Goal: Use online tool/utility: Utilize a website feature to perform a specific function

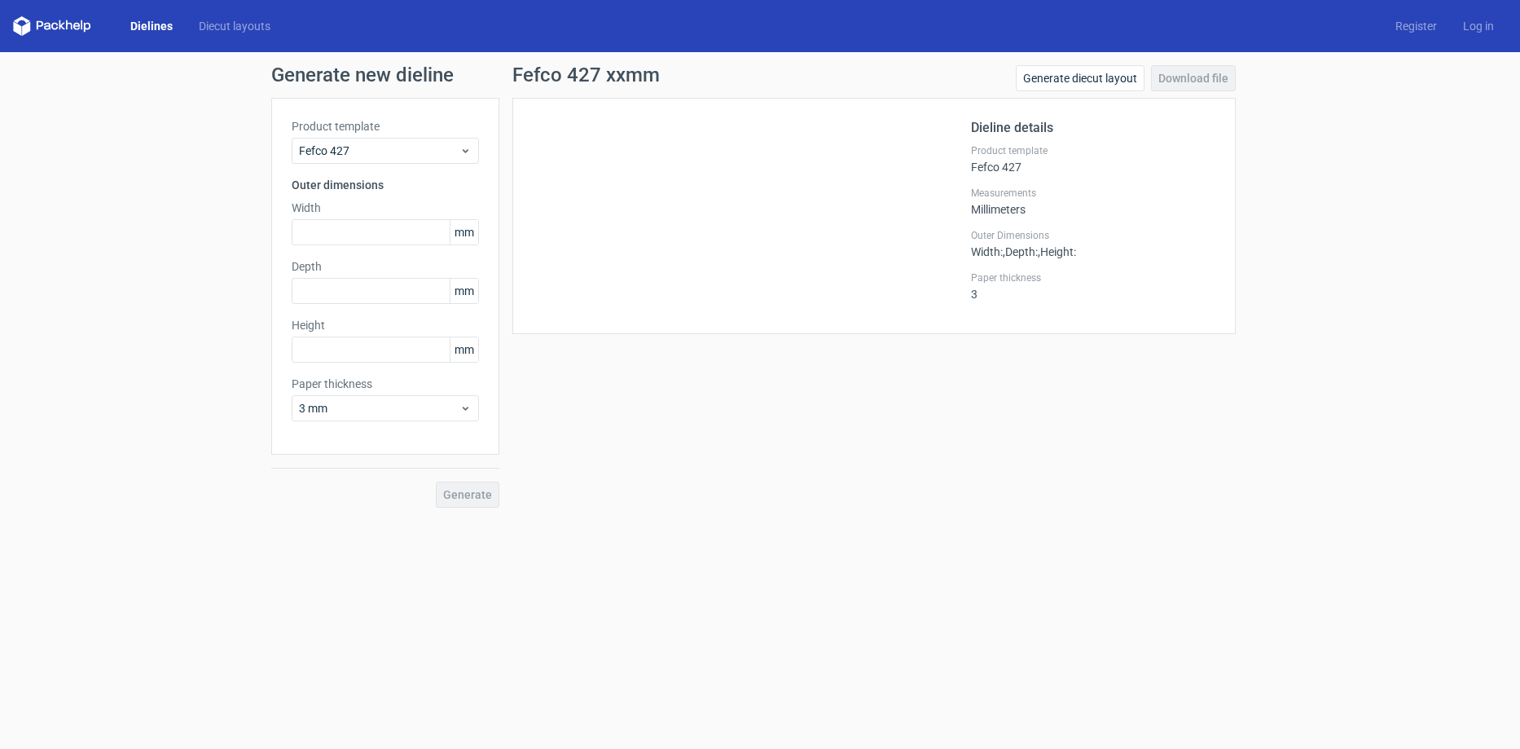
click at [154, 22] on link "Dielines" at bounding box center [151, 26] width 68 height 16
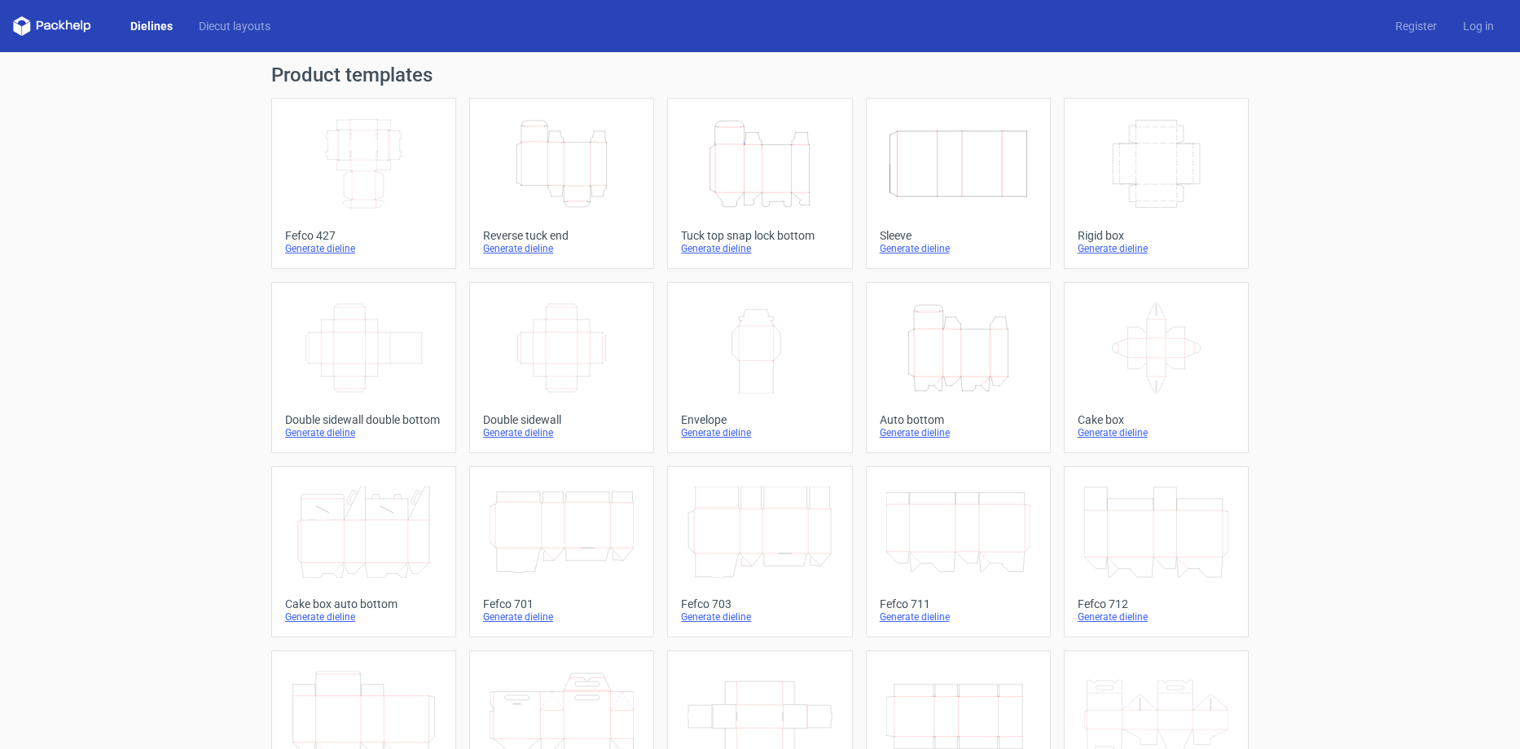
click at [577, 149] on icon "Height Depth Width" at bounding box center [562, 163] width 144 height 91
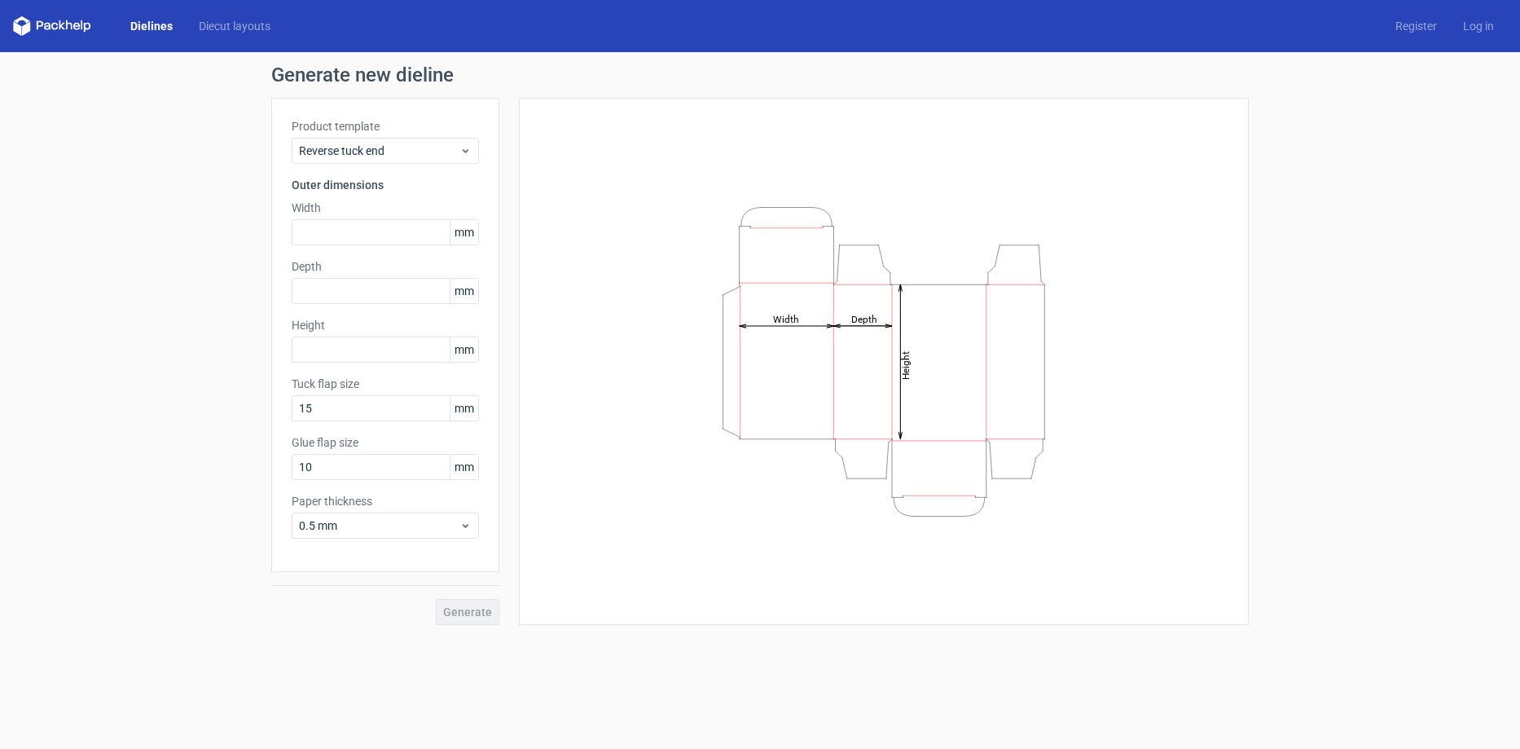
click at [138, 23] on link "Dielines" at bounding box center [151, 26] width 68 height 16
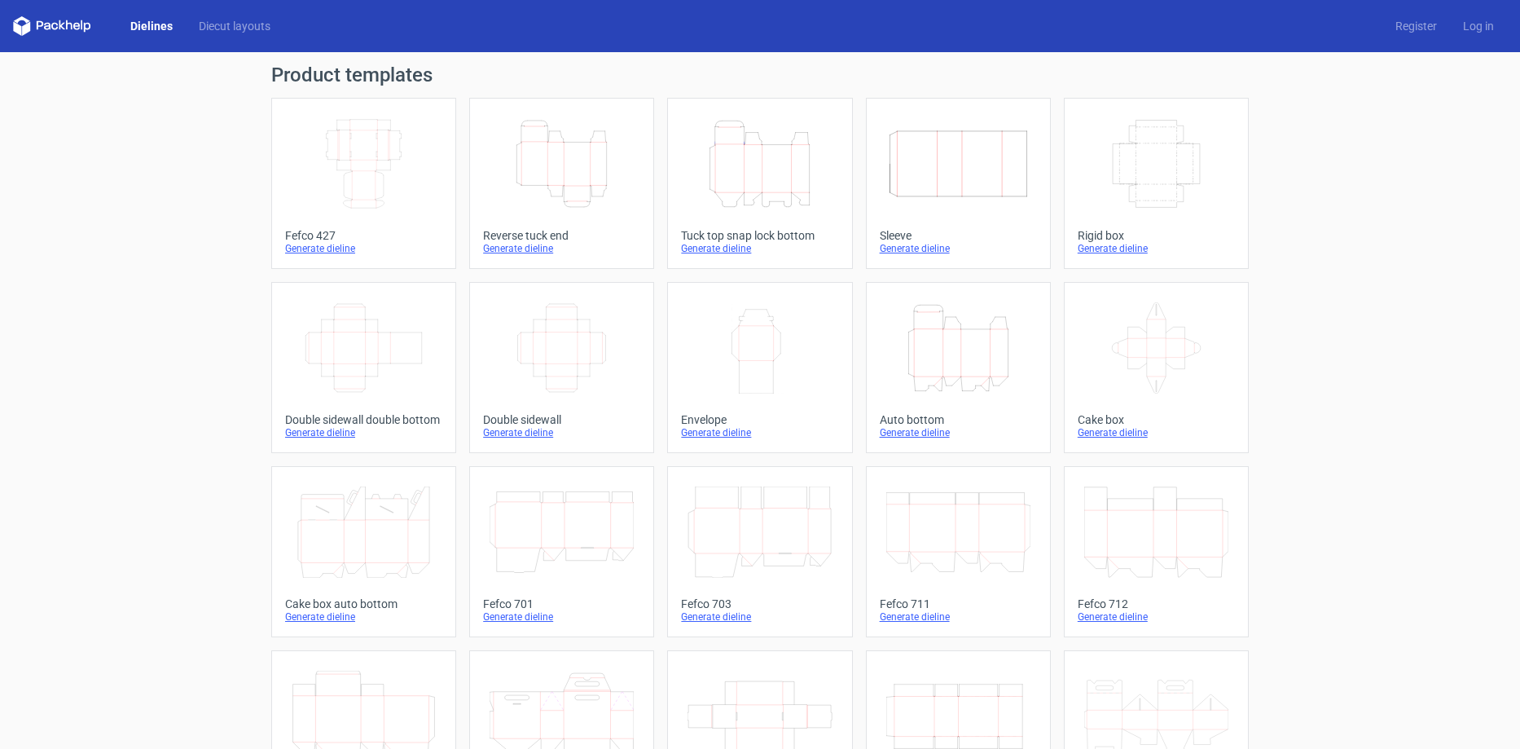
click at [989, 353] on icon "Height Depth Width" at bounding box center [958, 347] width 144 height 91
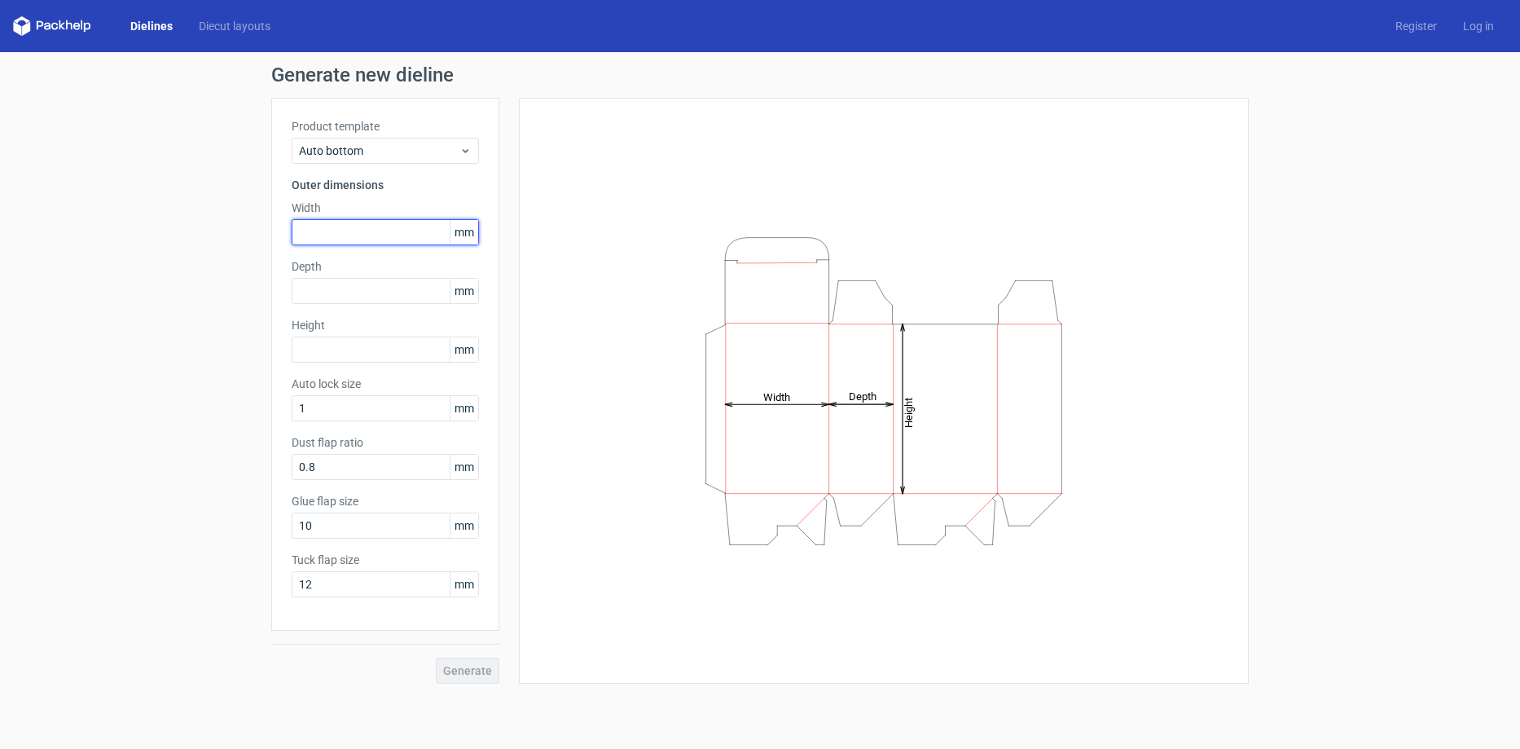
click at [352, 236] on input "text" at bounding box center [385, 232] width 187 height 26
type input "73"
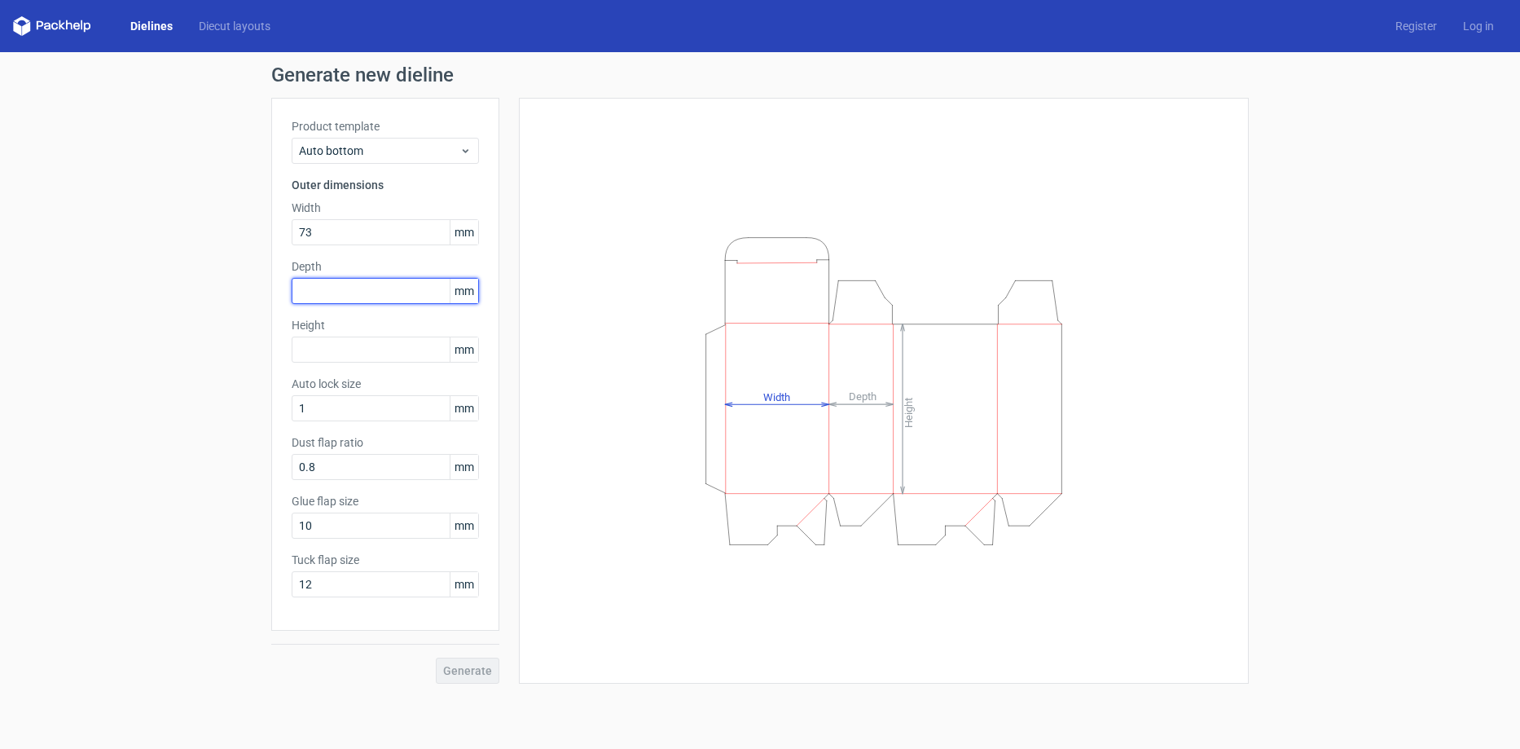
click at [354, 292] on input "text" at bounding box center [385, 291] width 187 height 26
click at [329, 288] on input "text" at bounding box center [385, 291] width 187 height 26
click at [340, 294] on input "395" at bounding box center [385, 291] width 187 height 26
type input "39"
click at [354, 355] on input "text" at bounding box center [385, 349] width 187 height 26
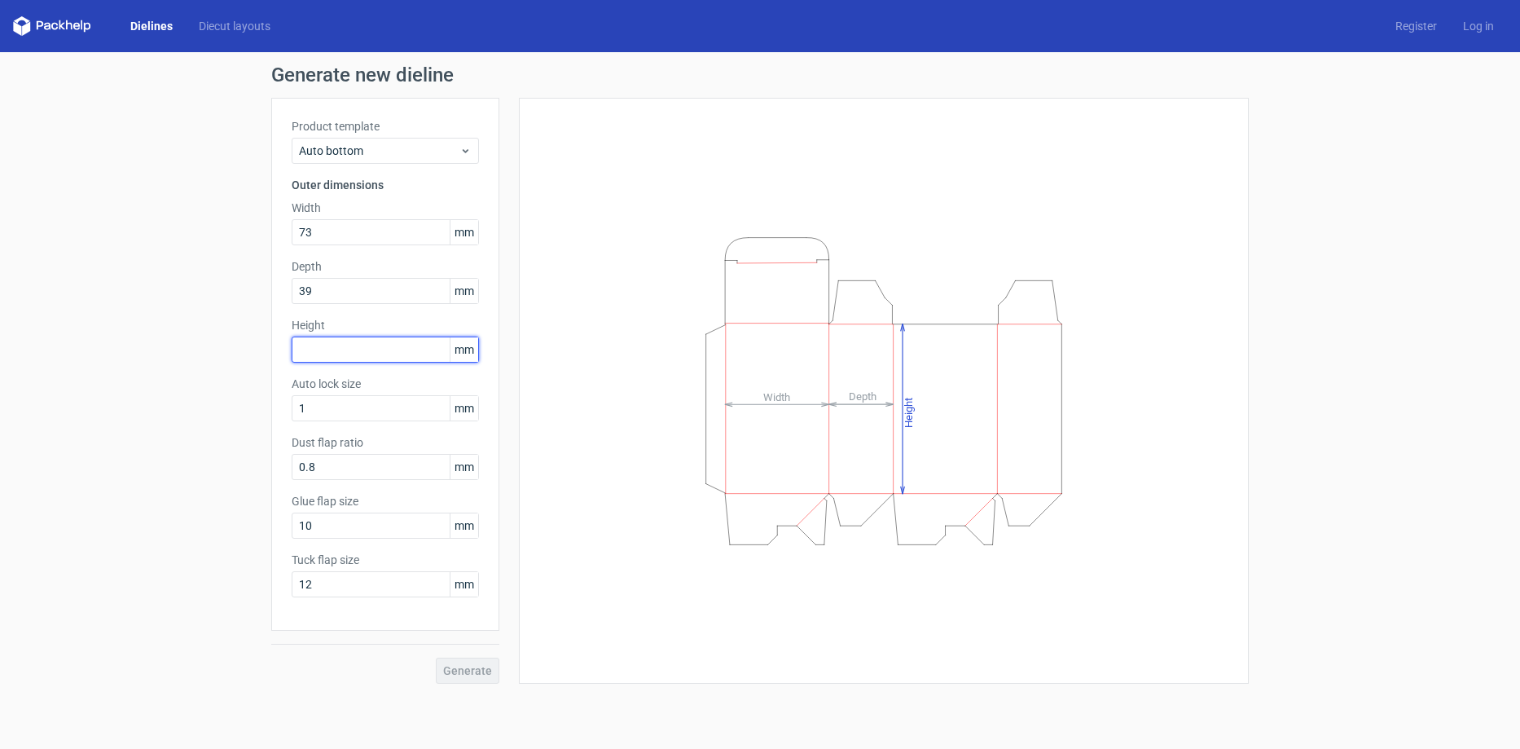
click at [347, 353] on input "text" at bounding box center [385, 349] width 187 height 26
type input "97"
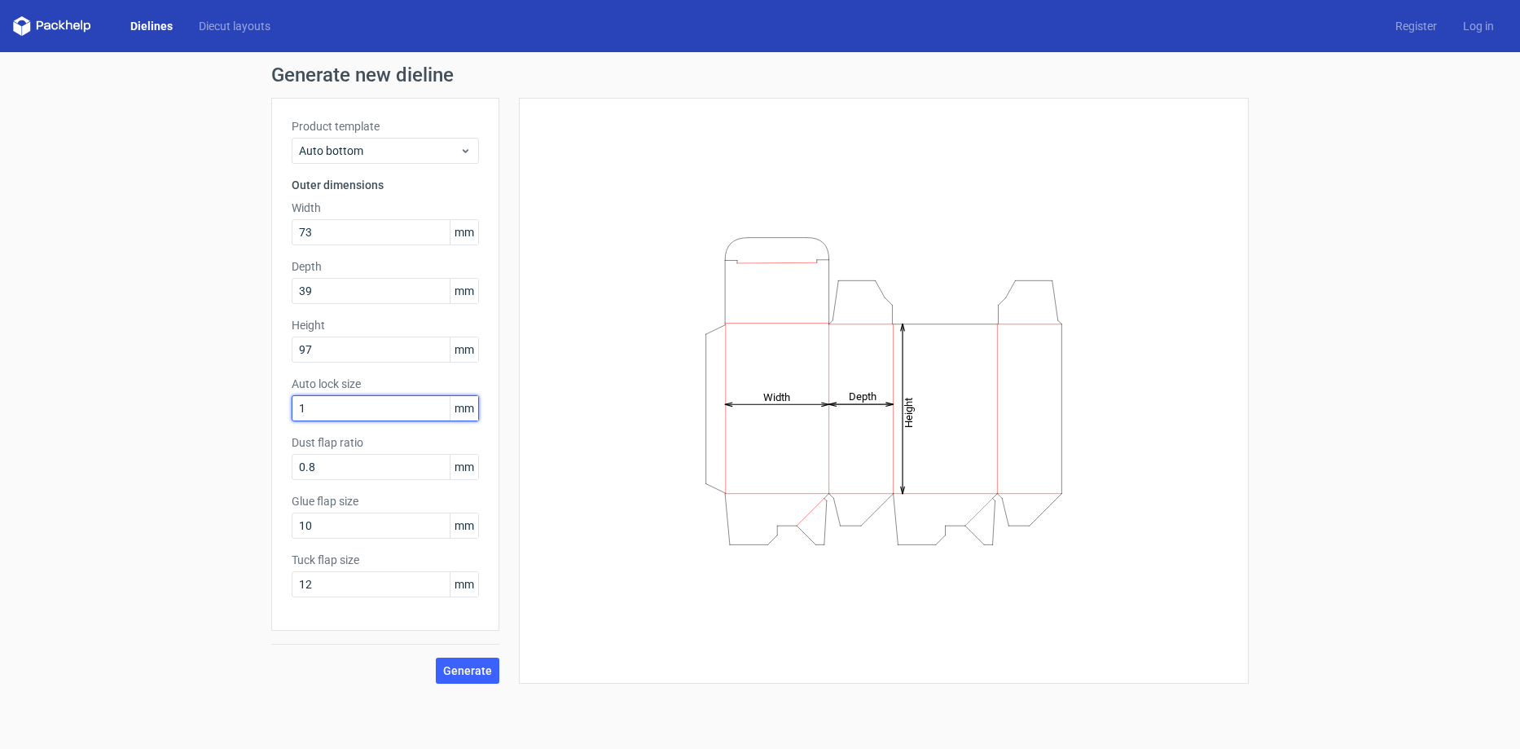
click at [373, 410] on input "1" at bounding box center [385, 408] width 187 height 26
click at [365, 467] on input "0.8" at bounding box center [385, 467] width 187 height 26
click at [365, 523] on input "10" at bounding box center [385, 525] width 187 height 26
drag, startPoint x: 362, startPoint y: 528, endPoint x: 270, endPoint y: 521, distance: 93.1
click at [270, 521] on div "Generate new dieline Product template Auto bottom Outer dimensions Width 73 mm …" at bounding box center [760, 374] width 1520 height 644
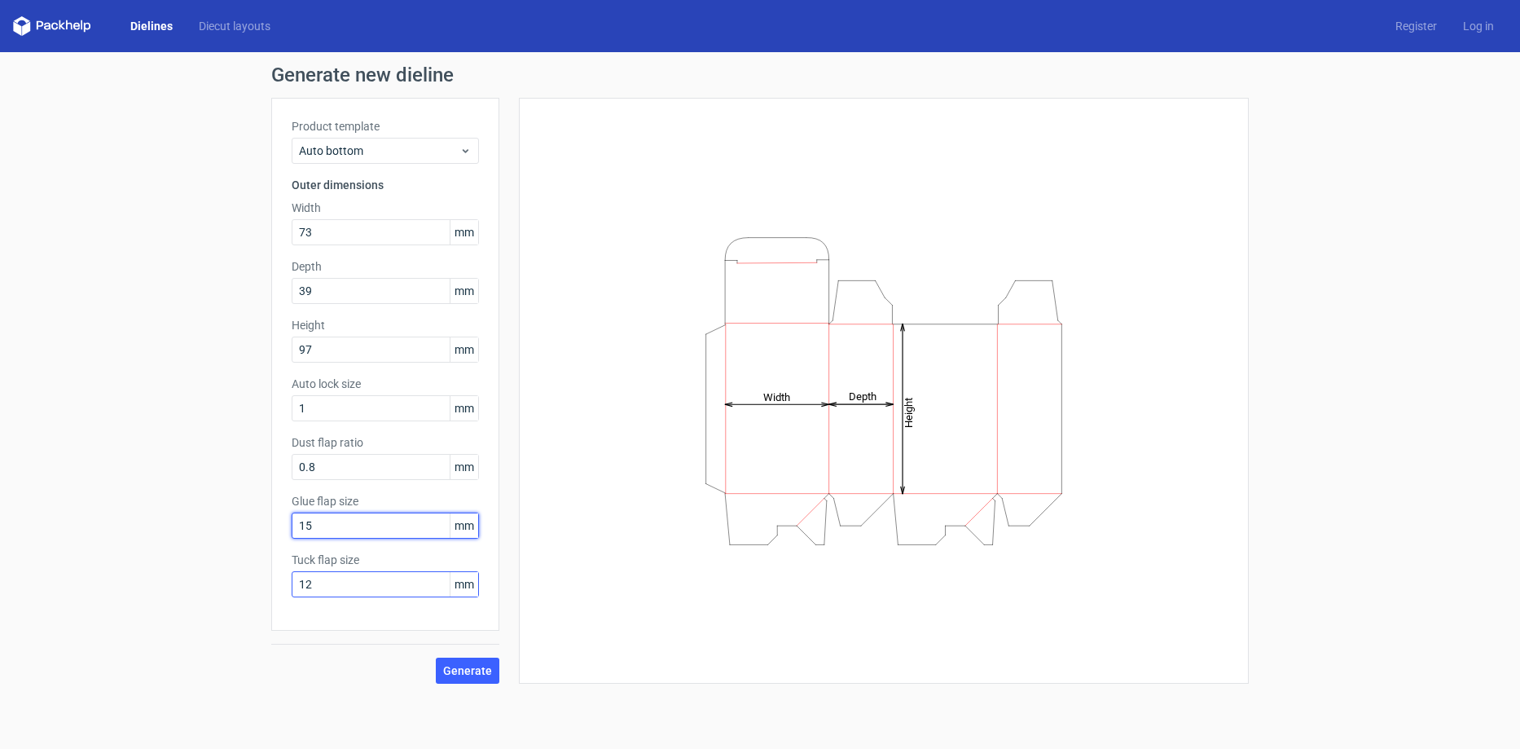
type input "15"
click at [345, 581] on input "12" at bounding box center [385, 584] width 187 height 26
drag, startPoint x: 296, startPoint y: 571, endPoint x: 259, endPoint y: 568, distance: 37.6
click at [259, 568] on div "Generate new dieline Product template Auto bottom Outer dimensions Width 73 mm …" at bounding box center [760, 374] width 1520 height 644
type input "15"
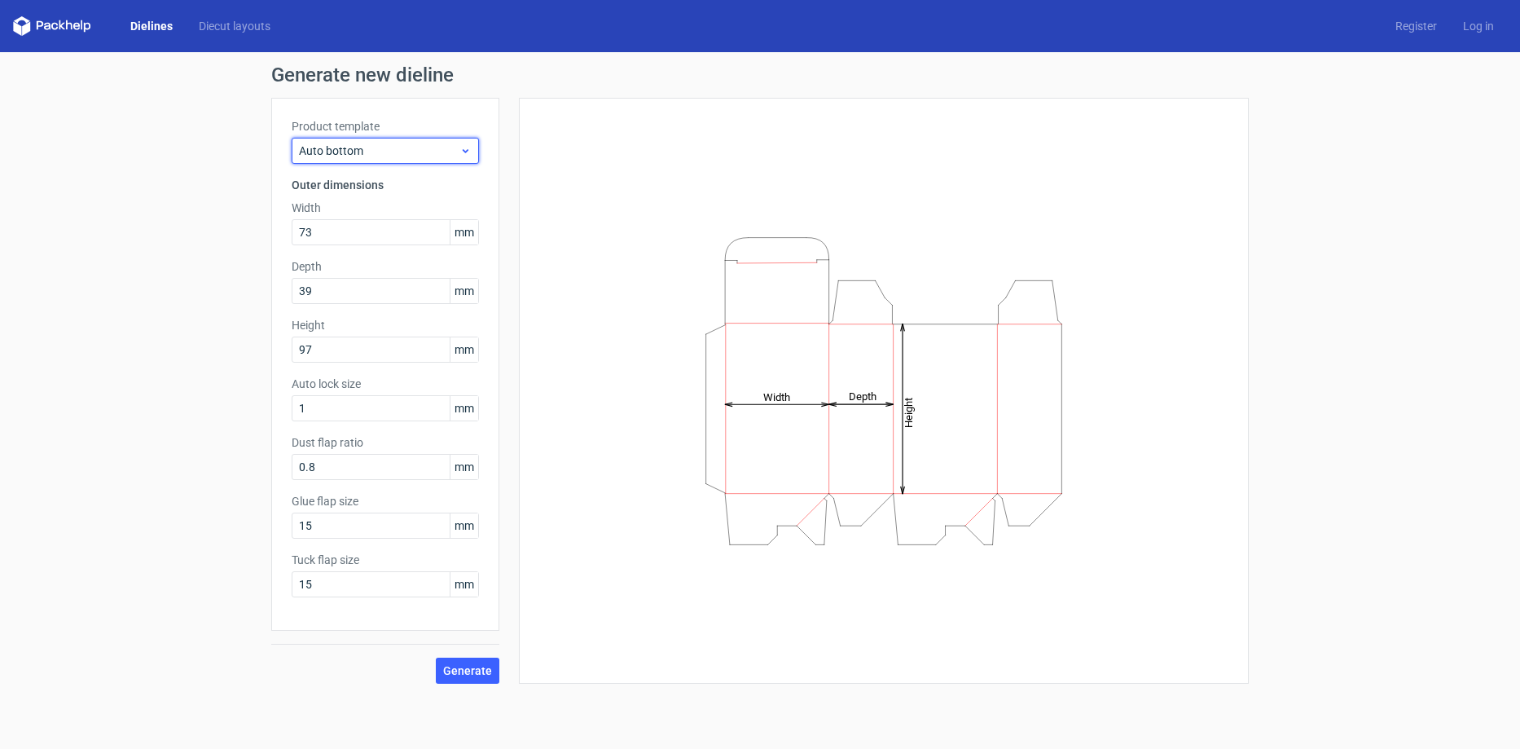
click at [424, 142] on div "Auto bottom" at bounding box center [385, 151] width 187 height 26
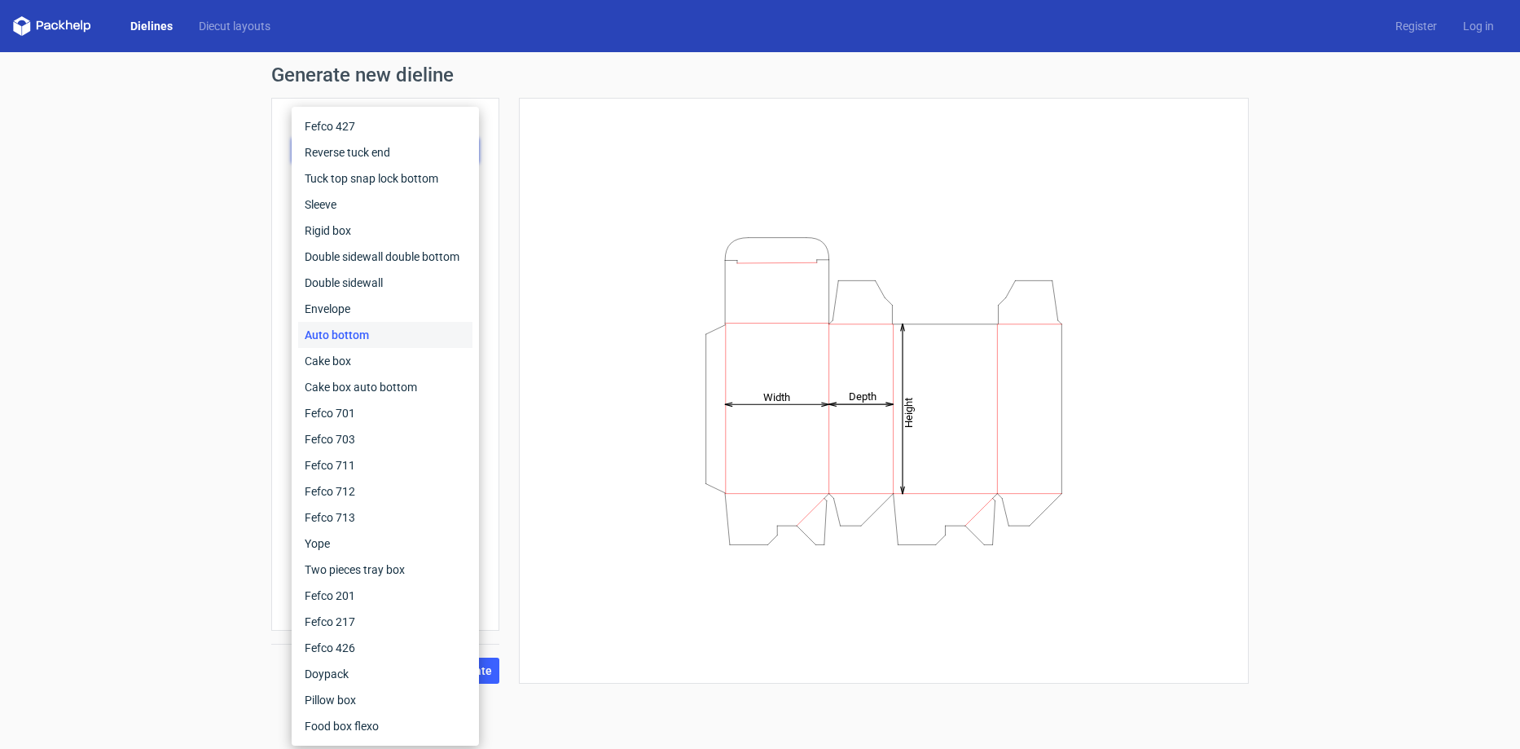
click at [585, 133] on div "Height Depth Width" at bounding box center [883, 390] width 689 height 545
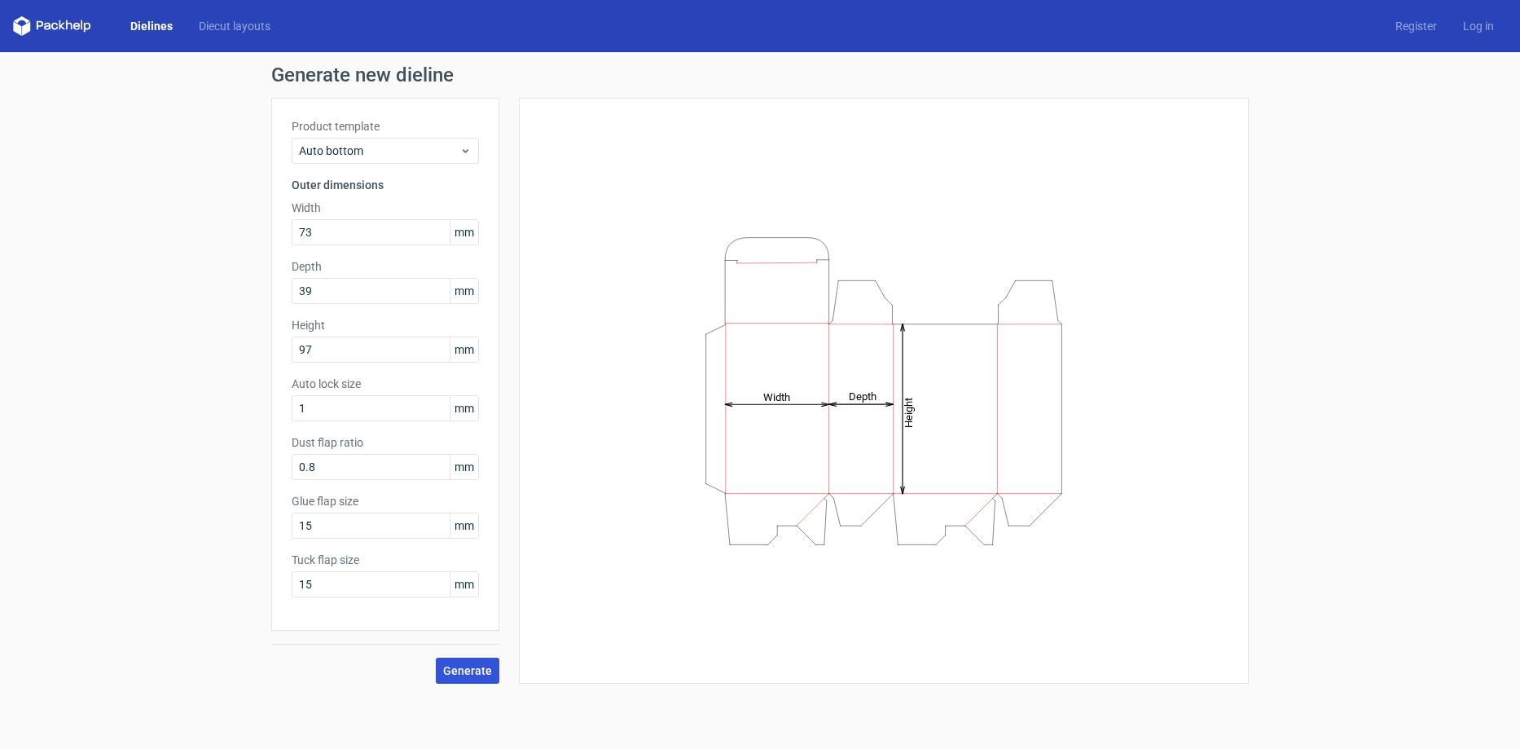
click at [481, 679] on button "Generate" at bounding box center [468, 670] width 64 height 26
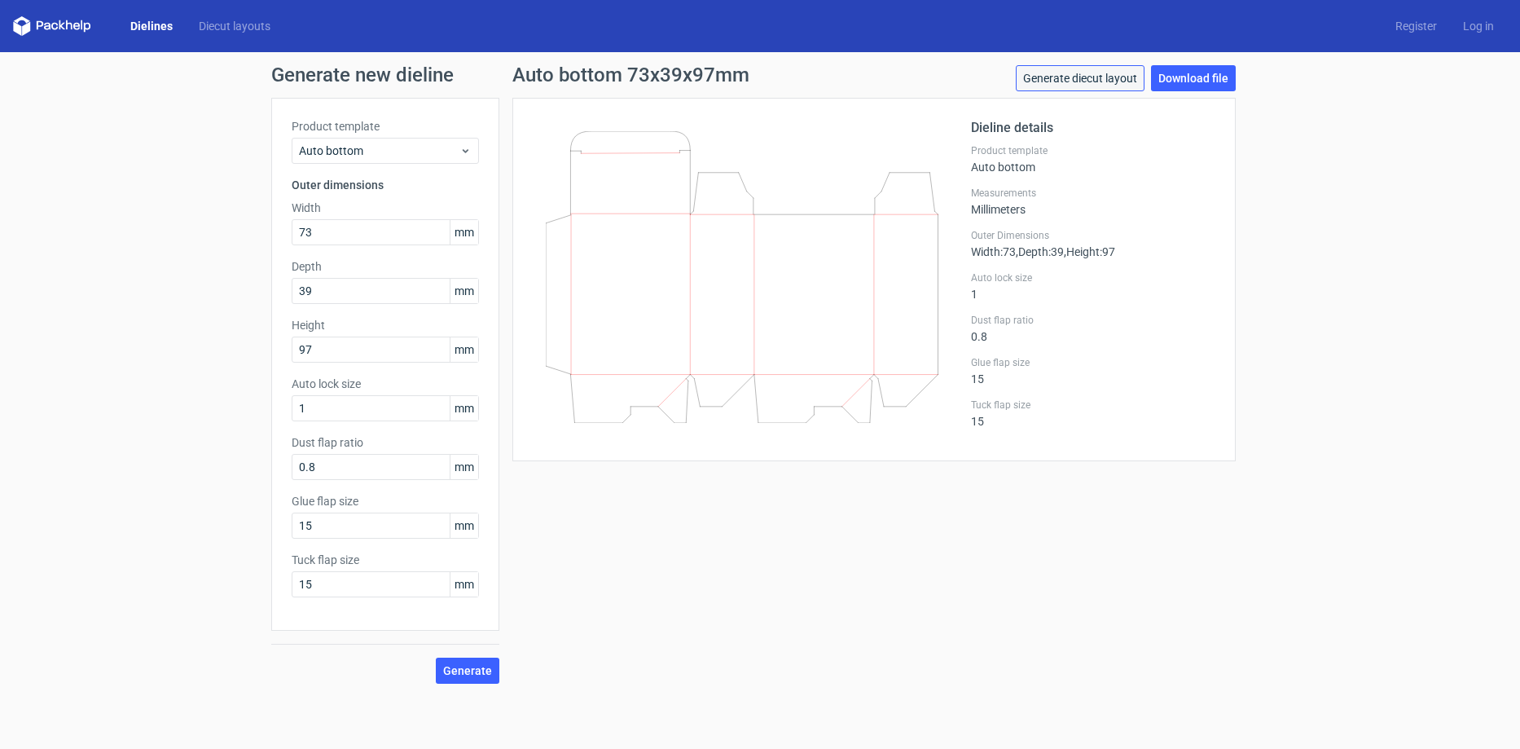
click at [1109, 81] on link "Generate diecut layout" at bounding box center [1080, 78] width 129 height 26
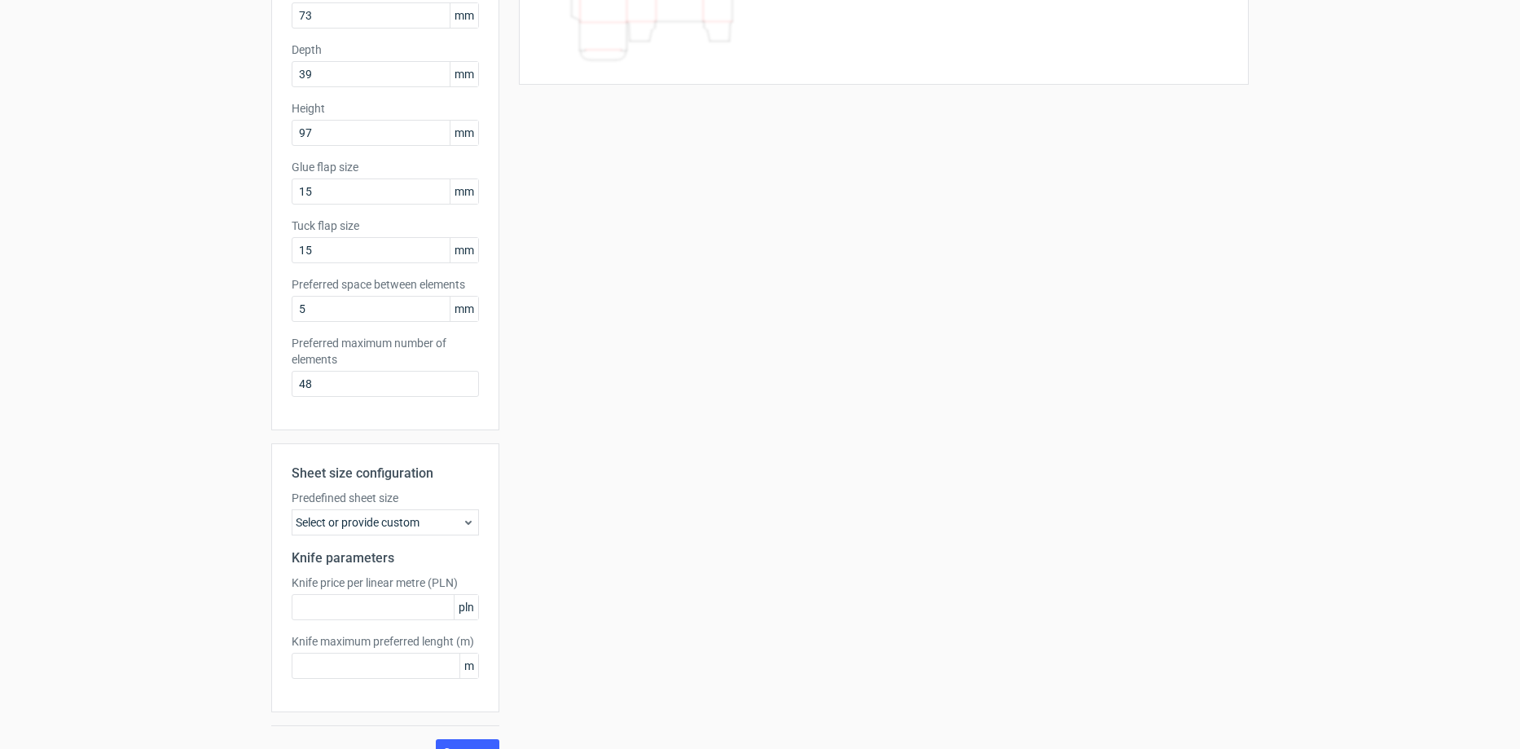
scroll to position [246, 0]
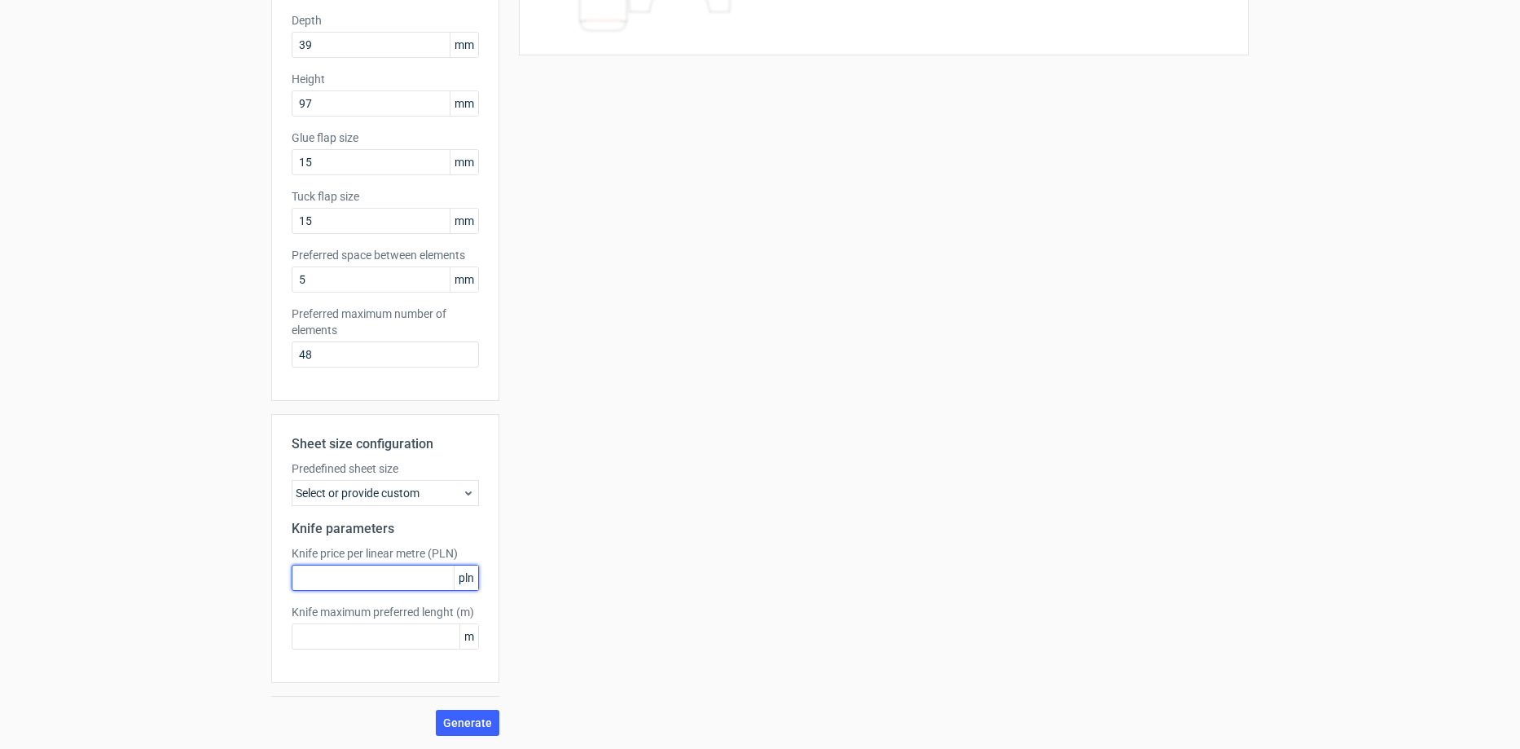
click at [402, 580] on input "text" at bounding box center [385, 577] width 187 height 26
click at [380, 643] on input "text" at bounding box center [385, 636] width 187 height 26
click at [395, 488] on div "Select or provide custom" at bounding box center [385, 493] width 187 height 26
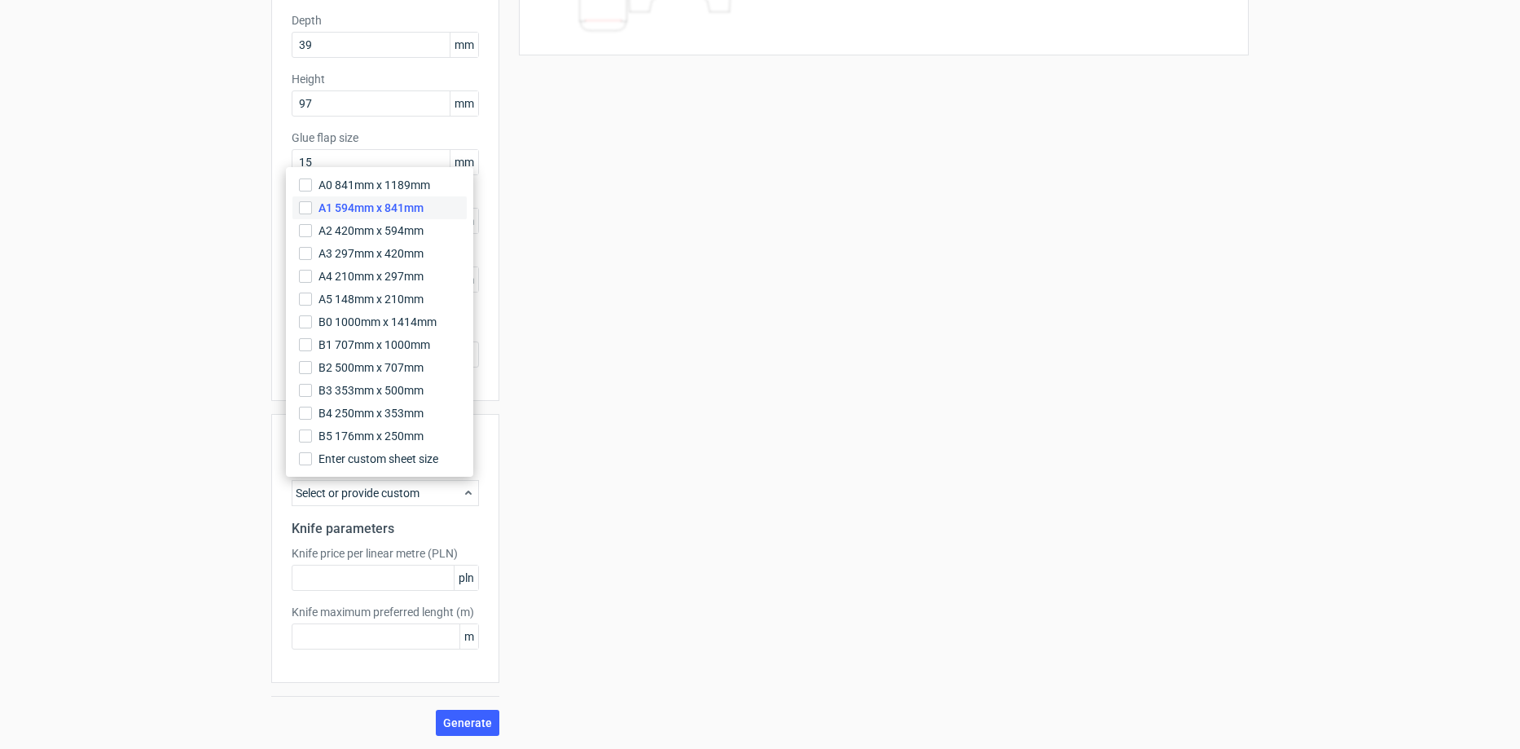
click at [352, 212] on span "A1 594mm x 841mm" at bounding box center [370, 208] width 105 height 16
click at [312, 212] on input "A1 594mm x 841mm" at bounding box center [305, 207] width 13 height 13
click at [466, 718] on span "Generate" at bounding box center [467, 722] width 49 height 11
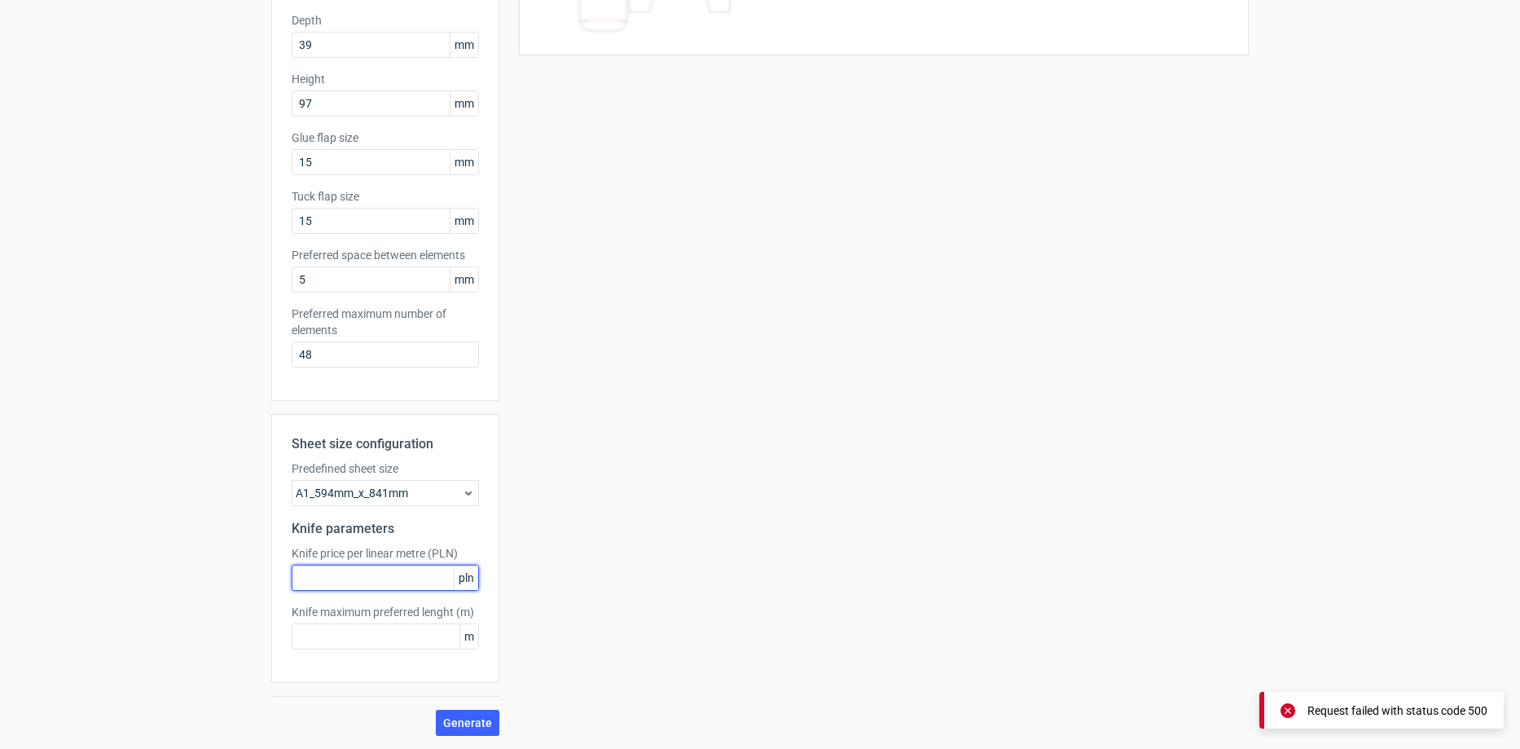
click at [416, 581] on input "text" at bounding box center [385, 577] width 187 height 26
type input "6"
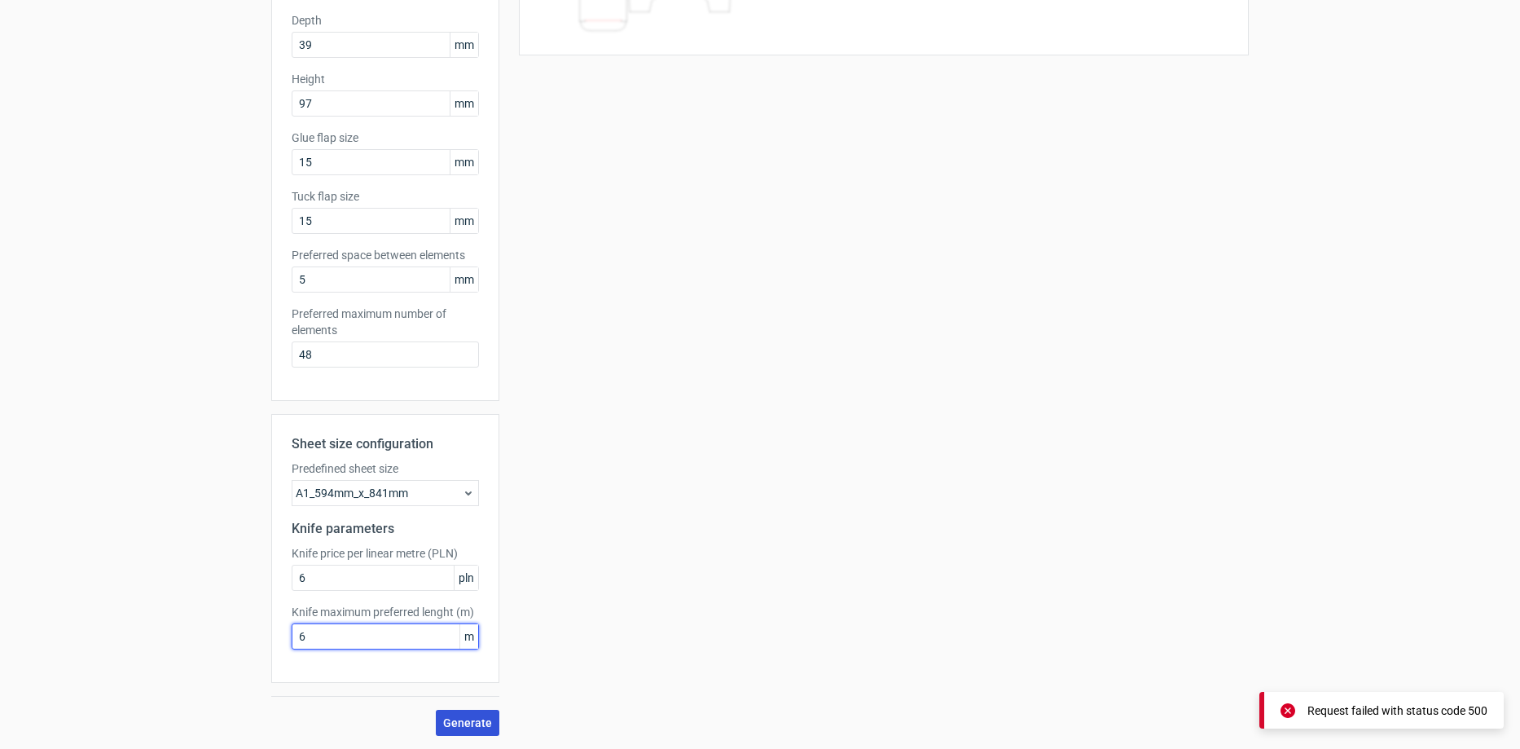
type input "6"
click at [472, 725] on span "Generate" at bounding box center [467, 722] width 49 height 11
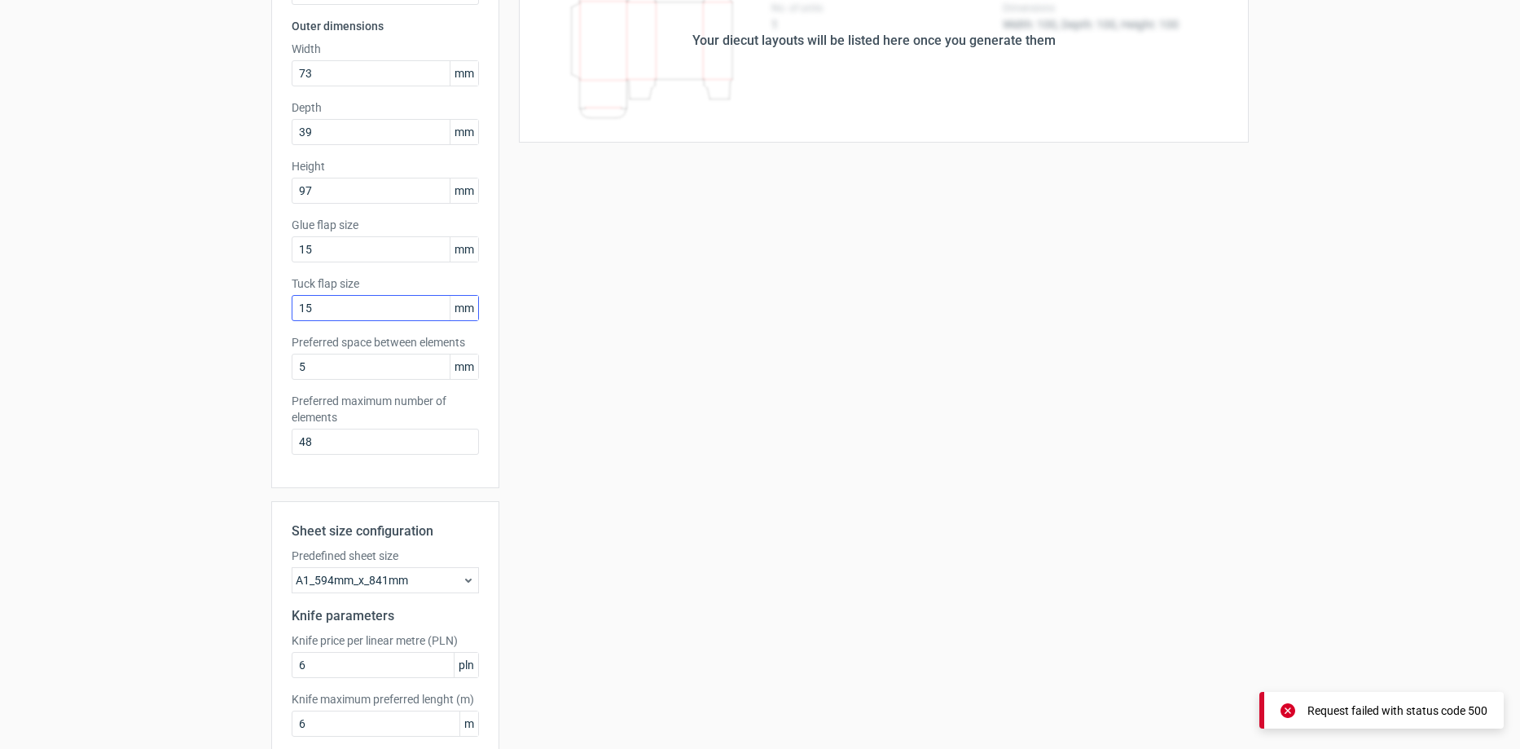
scroll to position [2, 0]
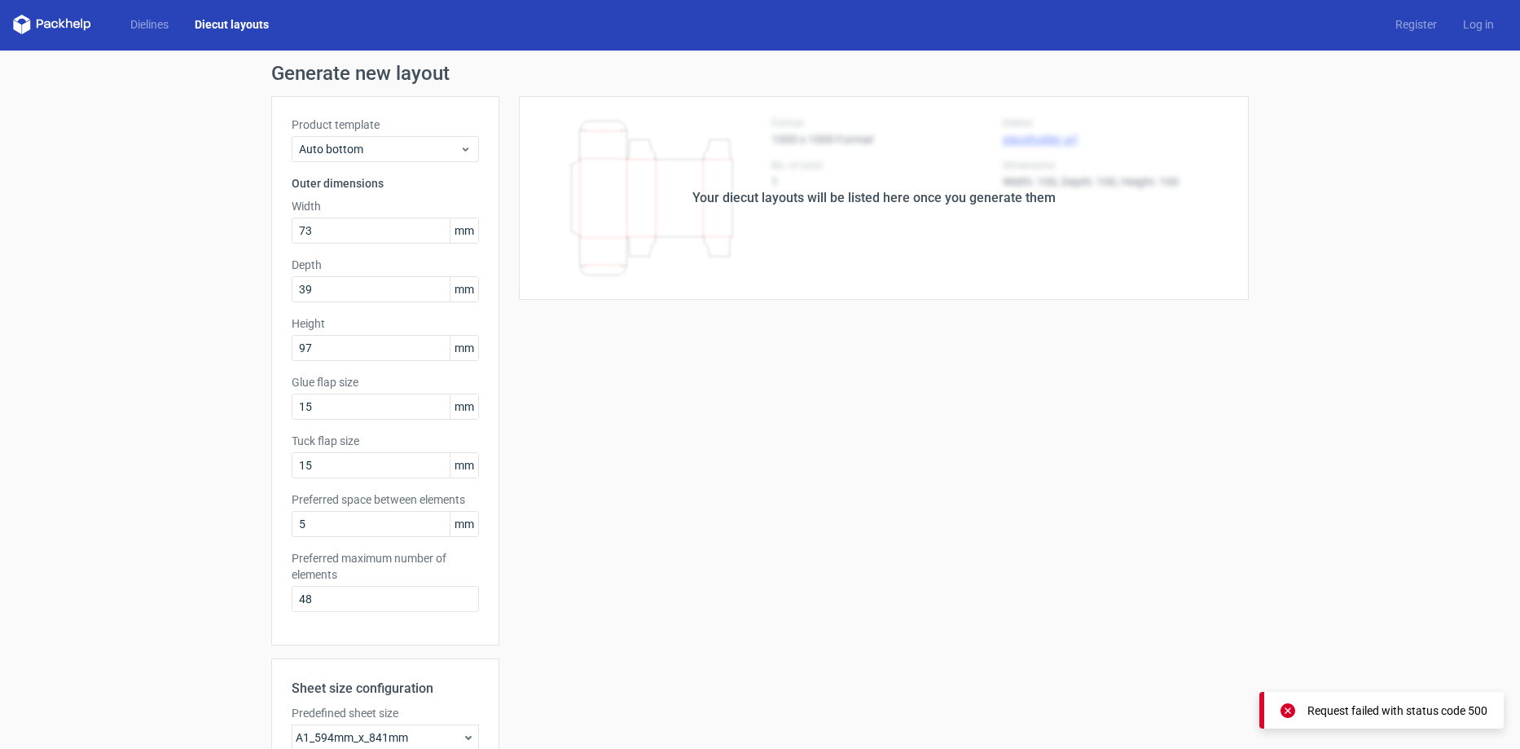
click at [833, 176] on div "Your diecut layouts will be listed here once you generate them" at bounding box center [873, 198] width 749 height 204
click at [916, 195] on div "Your diecut layouts will be listed here once you generate them" at bounding box center [873, 198] width 363 height 20
drag, startPoint x: 1045, startPoint y: 200, endPoint x: 788, endPoint y: 197, distance: 256.6
click at [1040, 201] on div "Your diecut layouts will be listed here once you generate them" at bounding box center [873, 198] width 363 height 20
click at [257, 20] on link "Diecut layouts" at bounding box center [232, 24] width 100 height 16
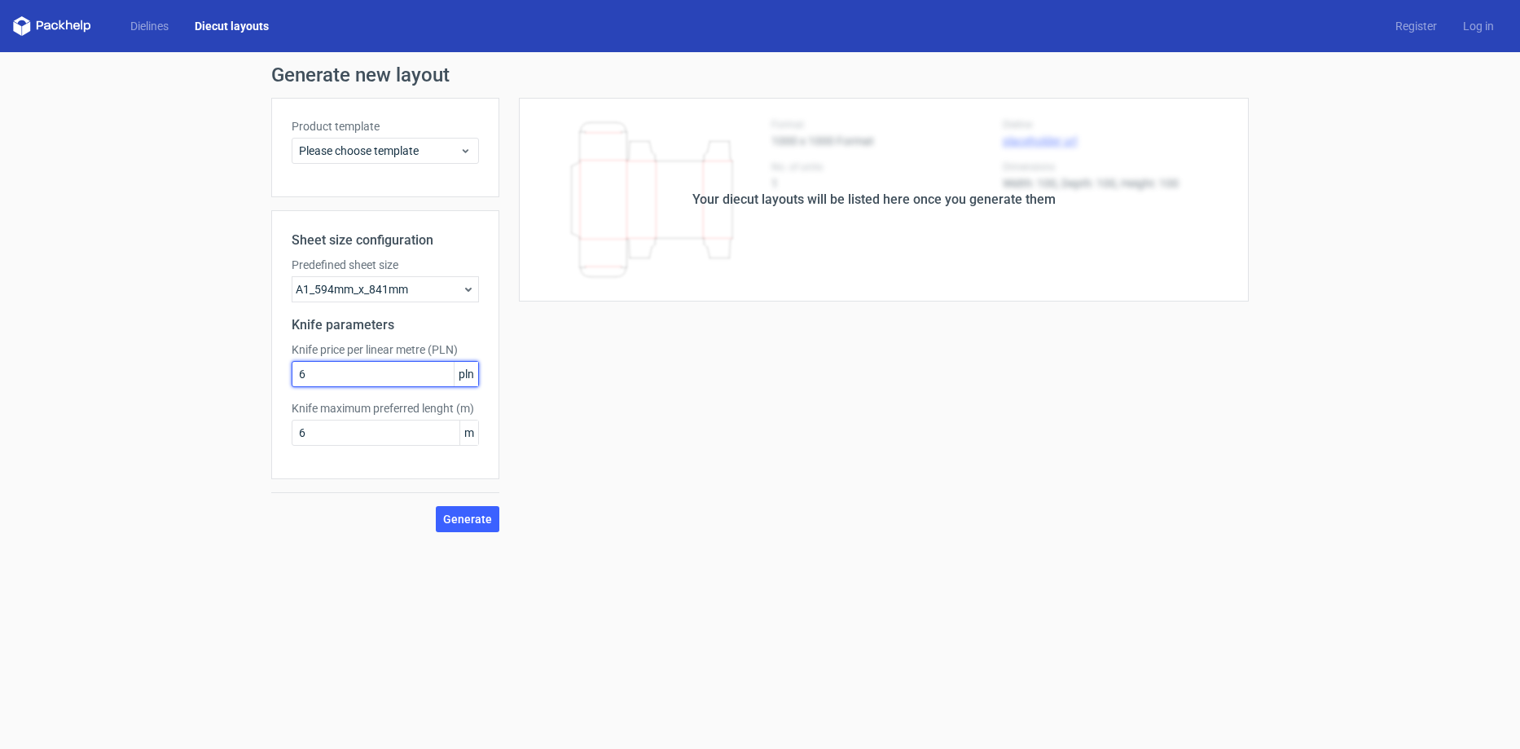
drag, startPoint x: 288, startPoint y: 359, endPoint x: 266, endPoint y: 359, distance: 22.8
click at [266, 359] on div "Generate new layout Product template Please choose template Sheet size configur…" at bounding box center [760, 298] width 1520 height 493
type input "1"
drag, startPoint x: 327, startPoint y: 436, endPoint x: 253, endPoint y: 435, distance: 74.1
click at [253, 435] on div "Generate new layout Product template Please choose template Sheet size configur…" at bounding box center [760, 298] width 1520 height 493
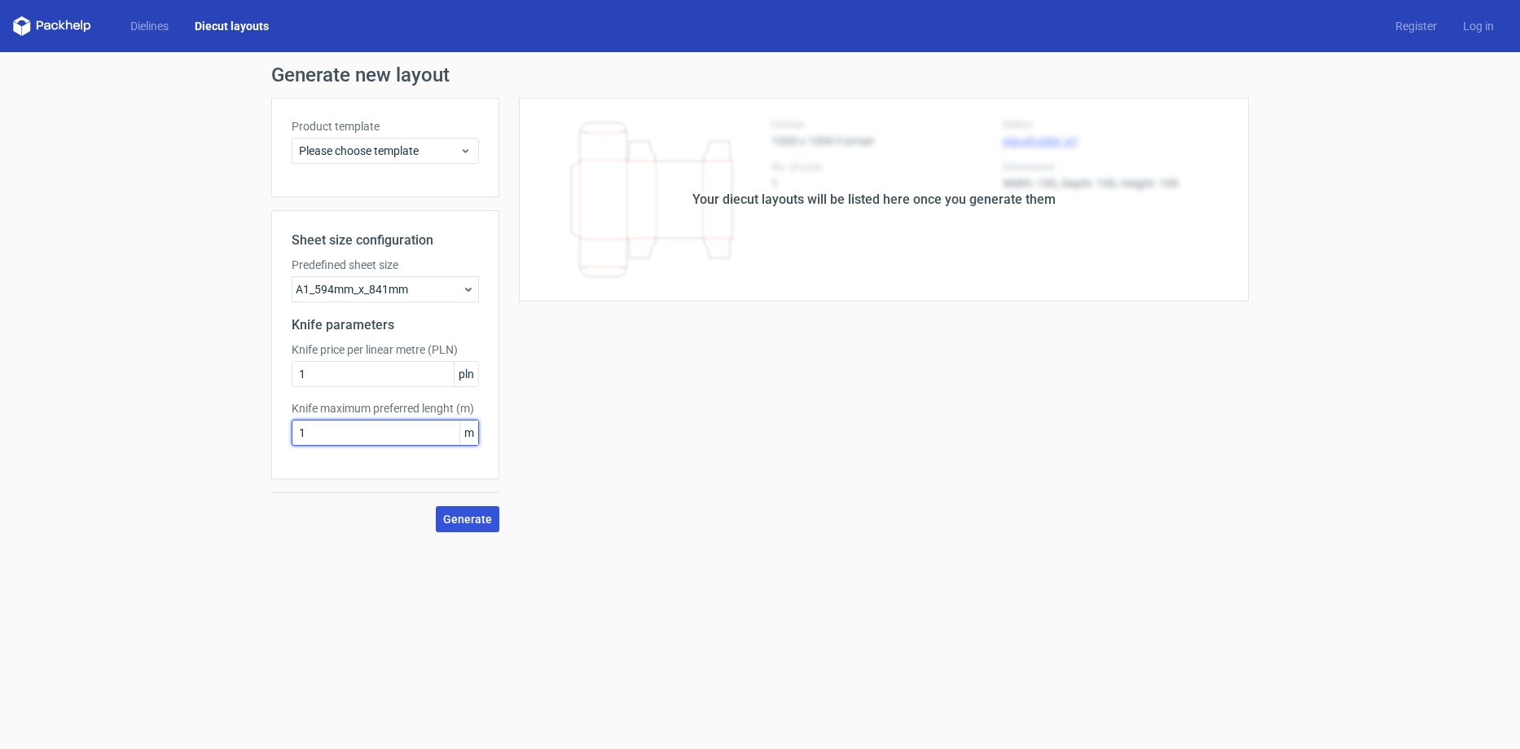
type input "1"
click at [461, 513] on span "Generate" at bounding box center [467, 518] width 49 height 11
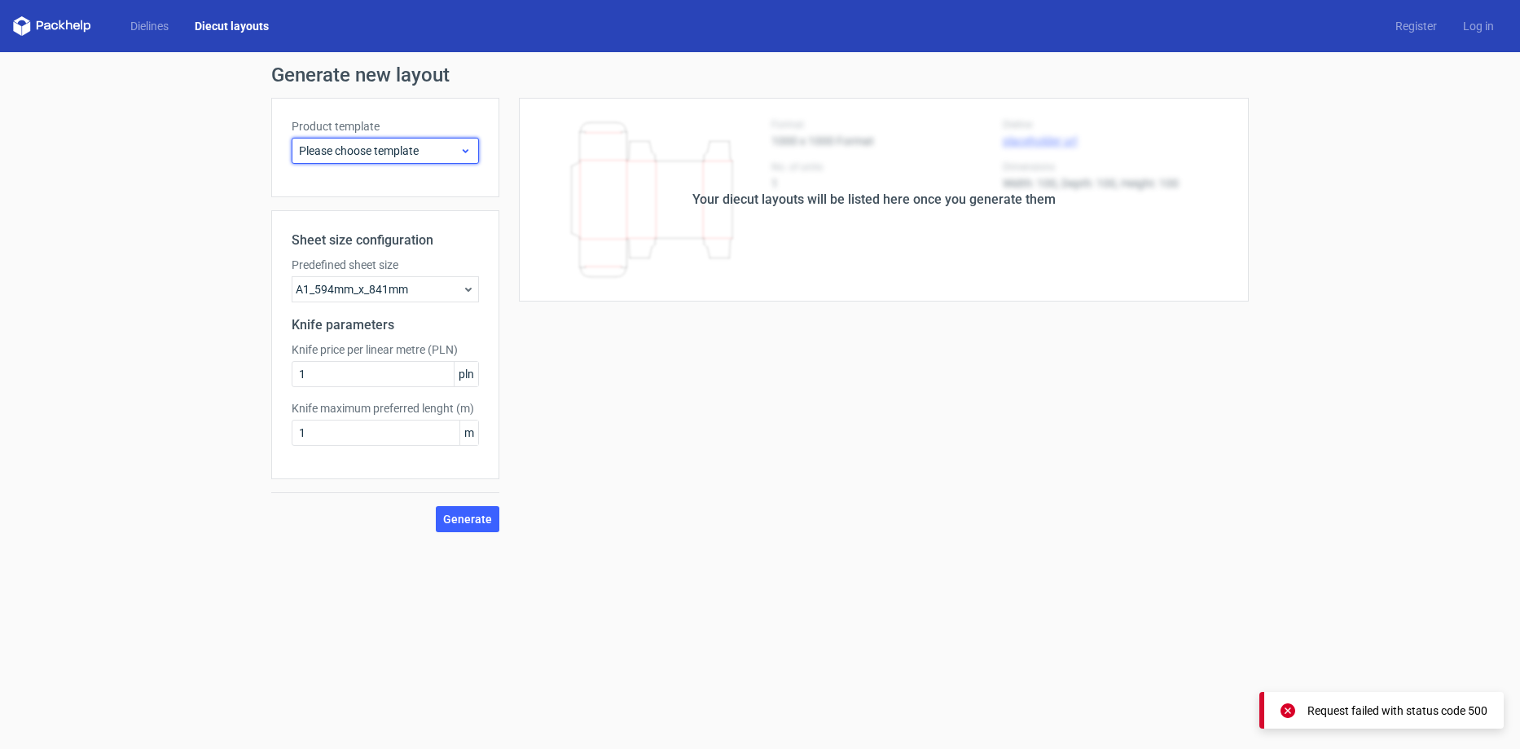
click at [385, 150] on span "Please choose template" at bounding box center [379, 151] width 160 height 16
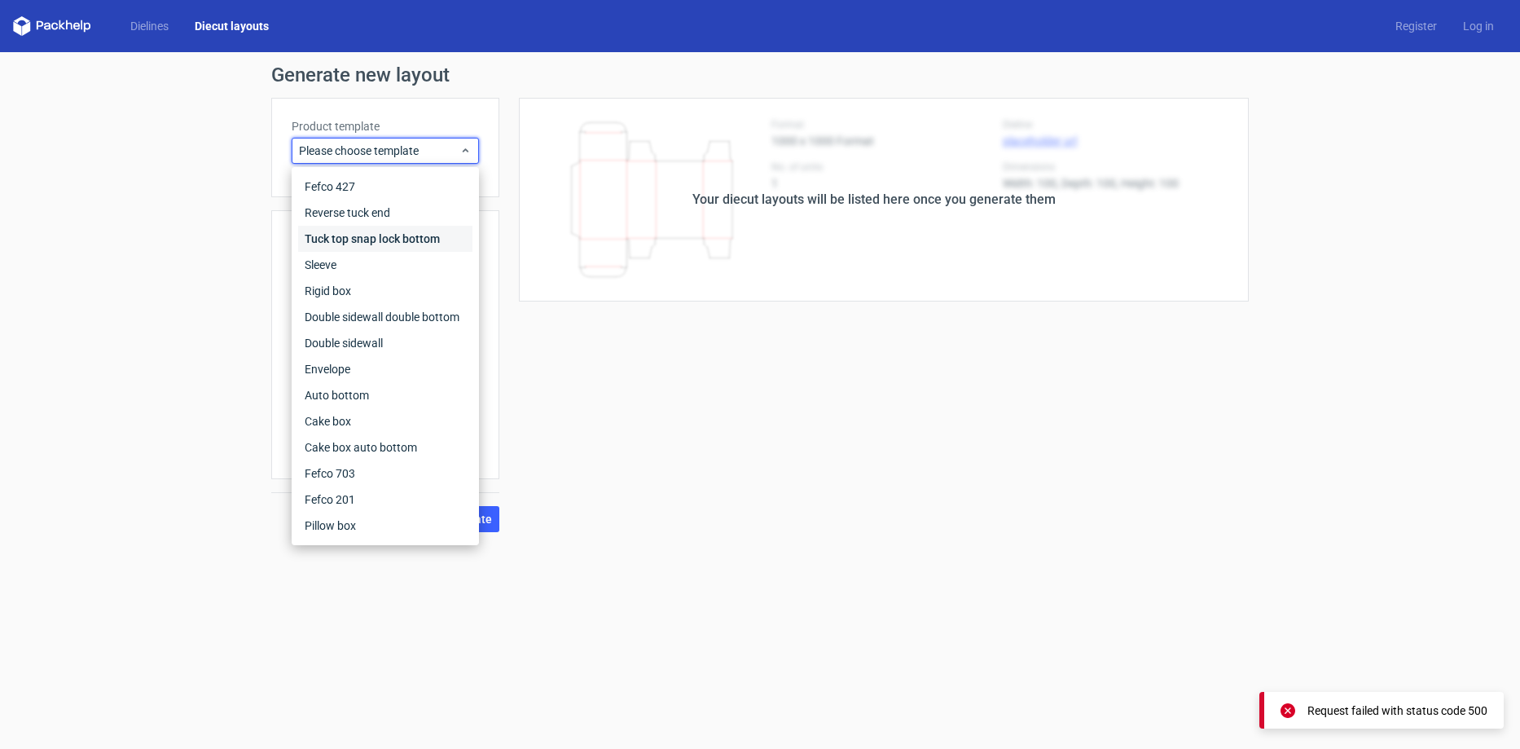
click at [374, 235] on div "Tuck top snap lock bottom" at bounding box center [385, 239] width 174 height 26
